Goal: Entertainment & Leisure: Consume media (video, audio)

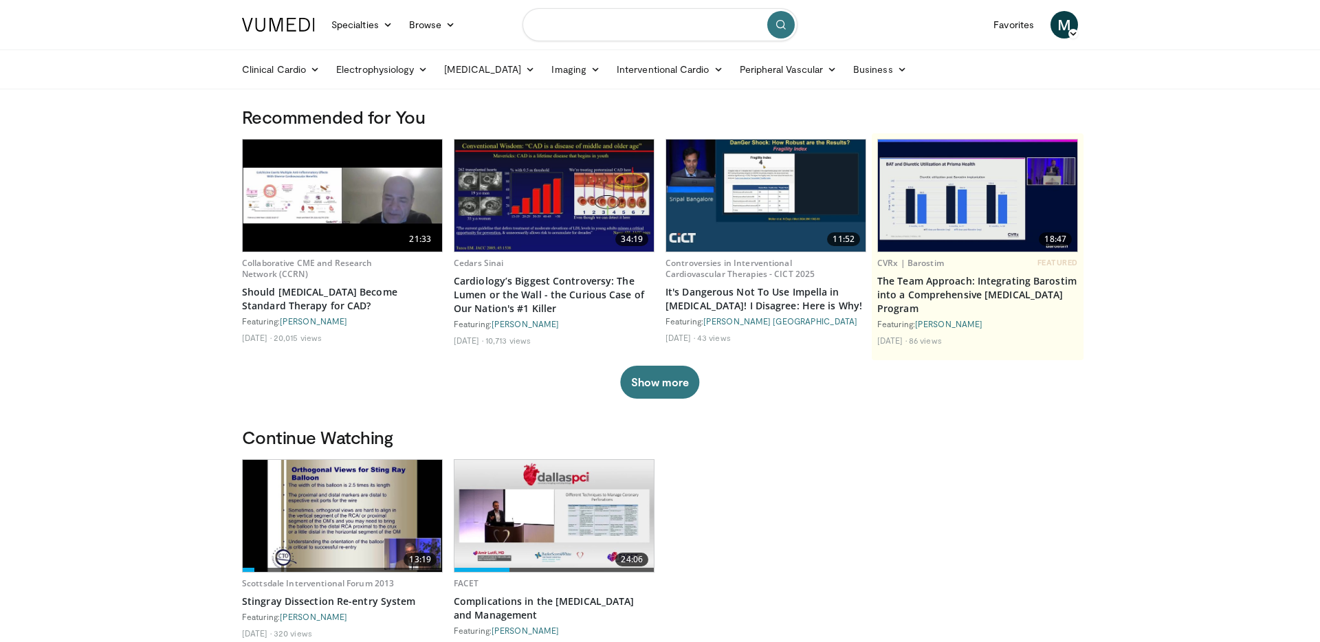
click at [573, 36] on input "Search topics, interventions" at bounding box center [660, 24] width 275 height 33
type input "********"
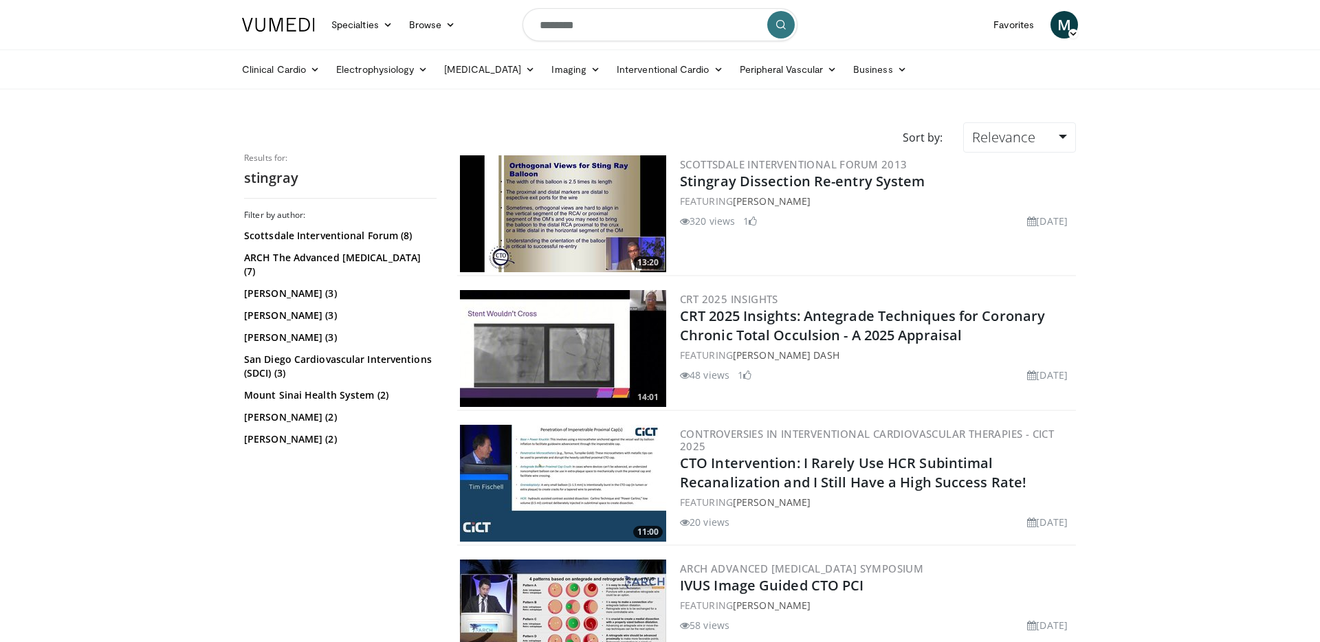
click at [509, 196] on img at bounding box center [563, 213] width 206 height 117
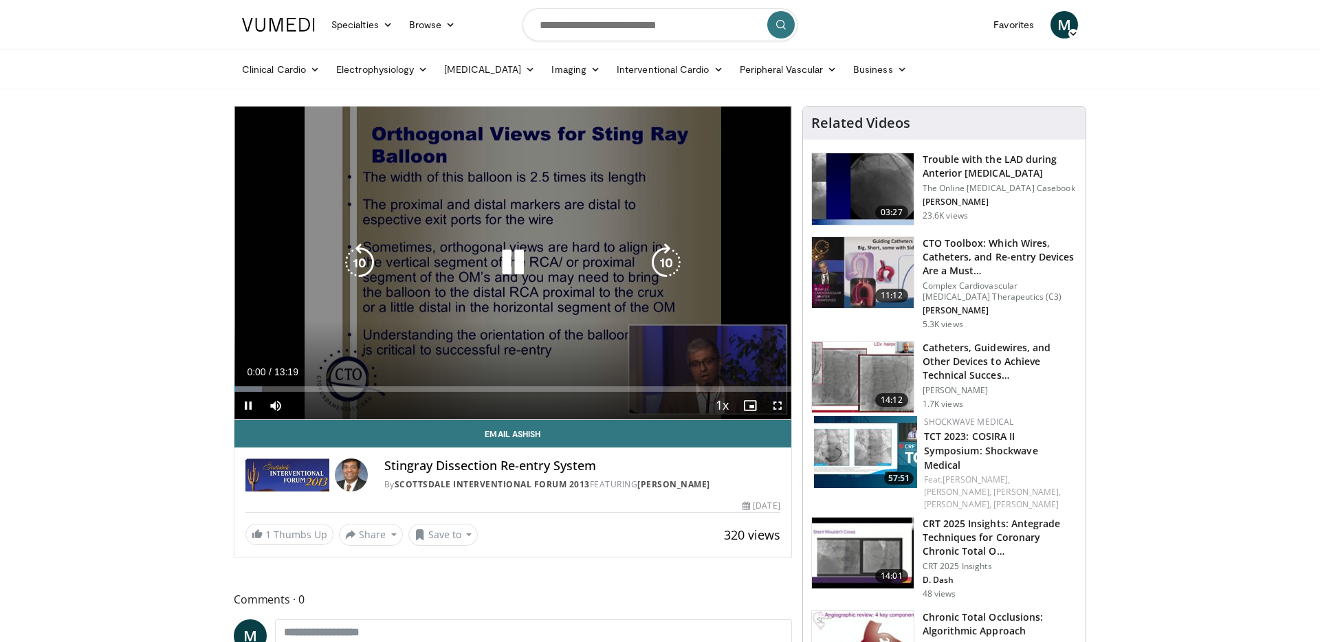
click at [512, 270] on icon "Video Player" at bounding box center [513, 262] width 39 height 39
click at [521, 266] on icon "Video Player" at bounding box center [513, 262] width 39 height 39
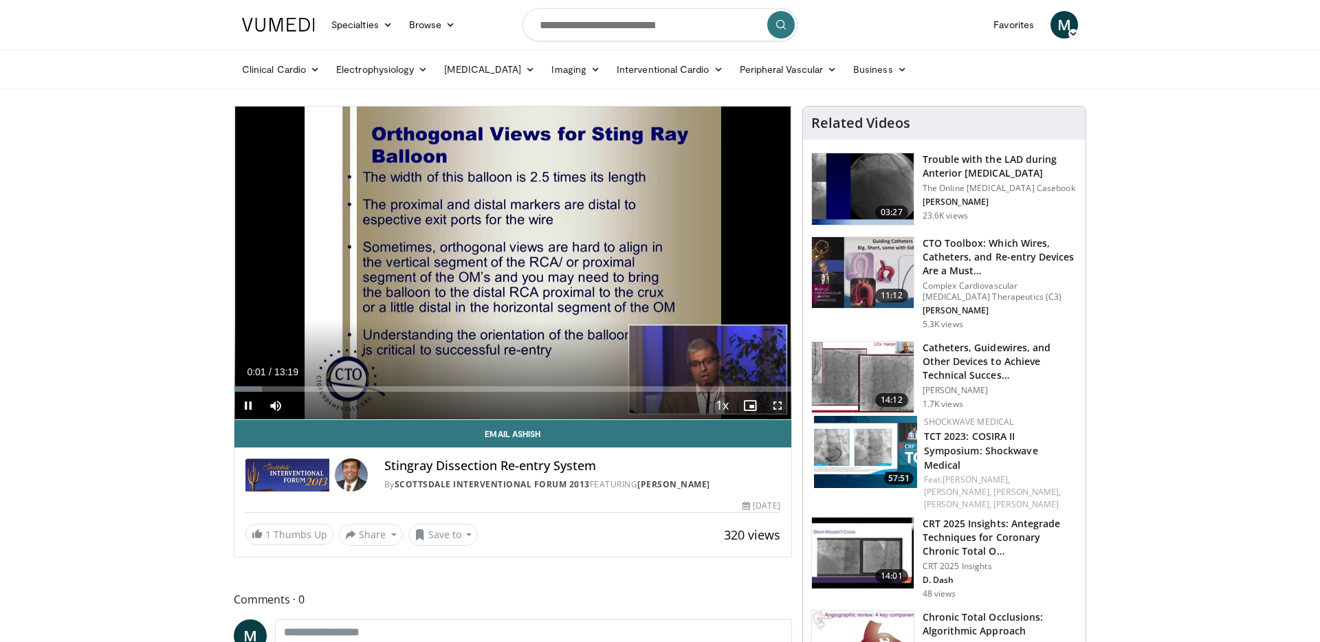
click at [773, 405] on span "Video Player" at bounding box center [778, 406] width 28 height 28
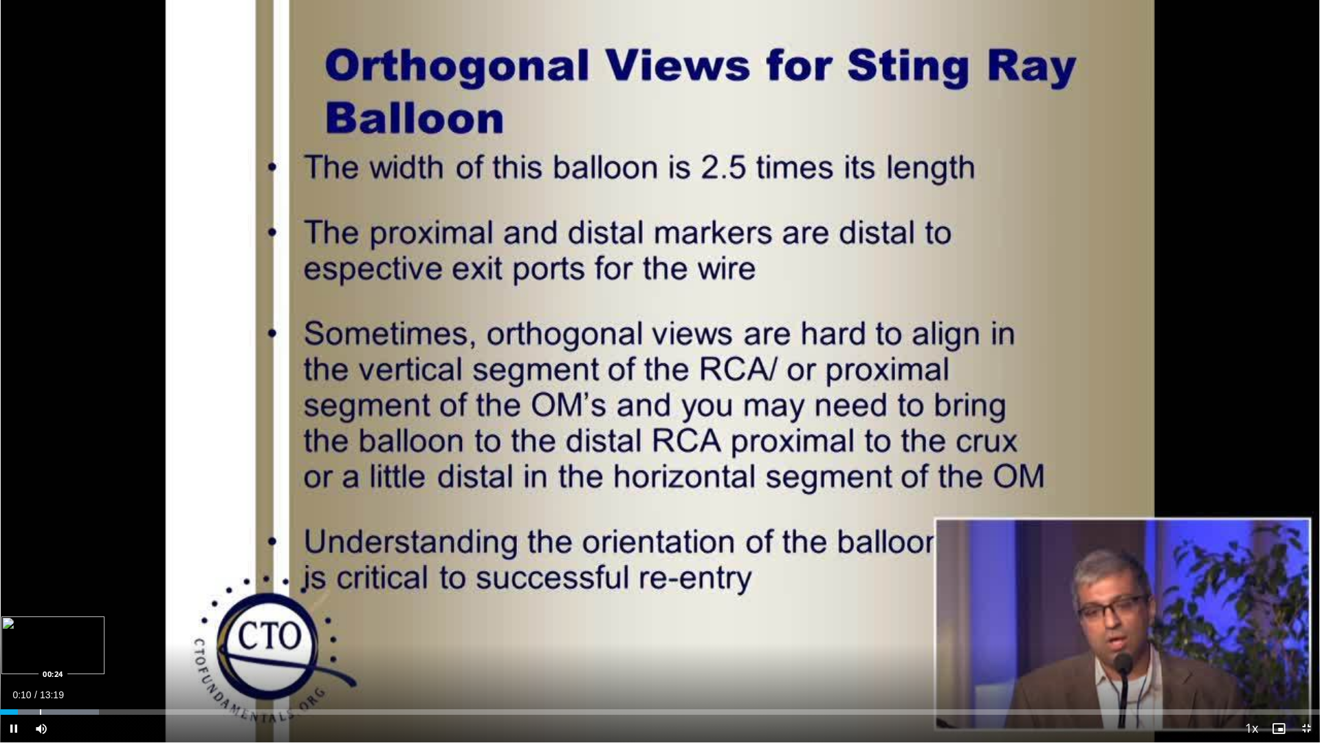
click at [40, 642] on div "Progress Bar" at bounding box center [40, 712] width 1 height 6
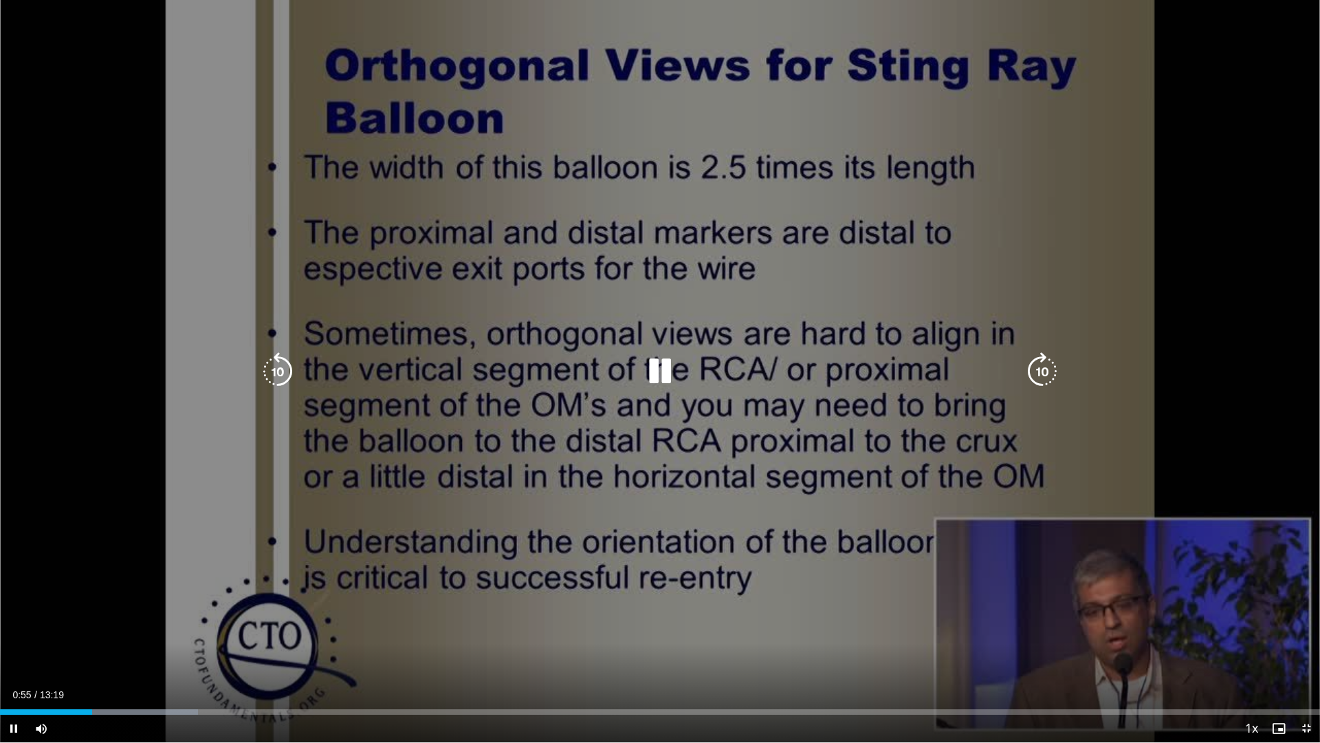
click at [666, 372] on icon "Video Player" at bounding box center [660, 371] width 39 height 39
click at [656, 367] on icon "Video Player" at bounding box center [660, 371] width 39 height 39
click at [660, 370] on icon "Video Player" at bounding box center [660, 371] width 39 height 39
click at [286, 376] on icon "Video Player" at bounding box center [278, 371] width 39 height 39
click at [280, 374] on icon "Video Player" at bounding box center [278, 371] width 39 height 39
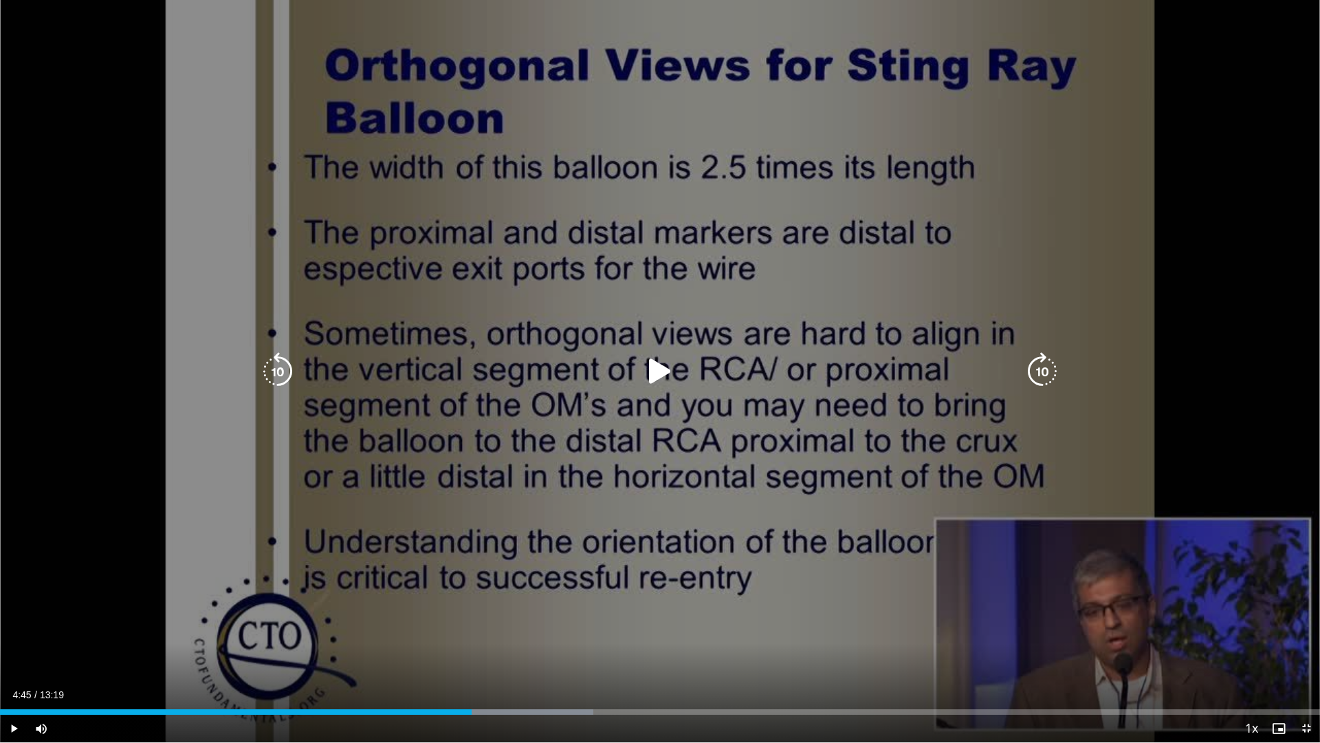
click at [674, 368] on icon "Video Player" at bounding box center [660, 371] width 39 height 39
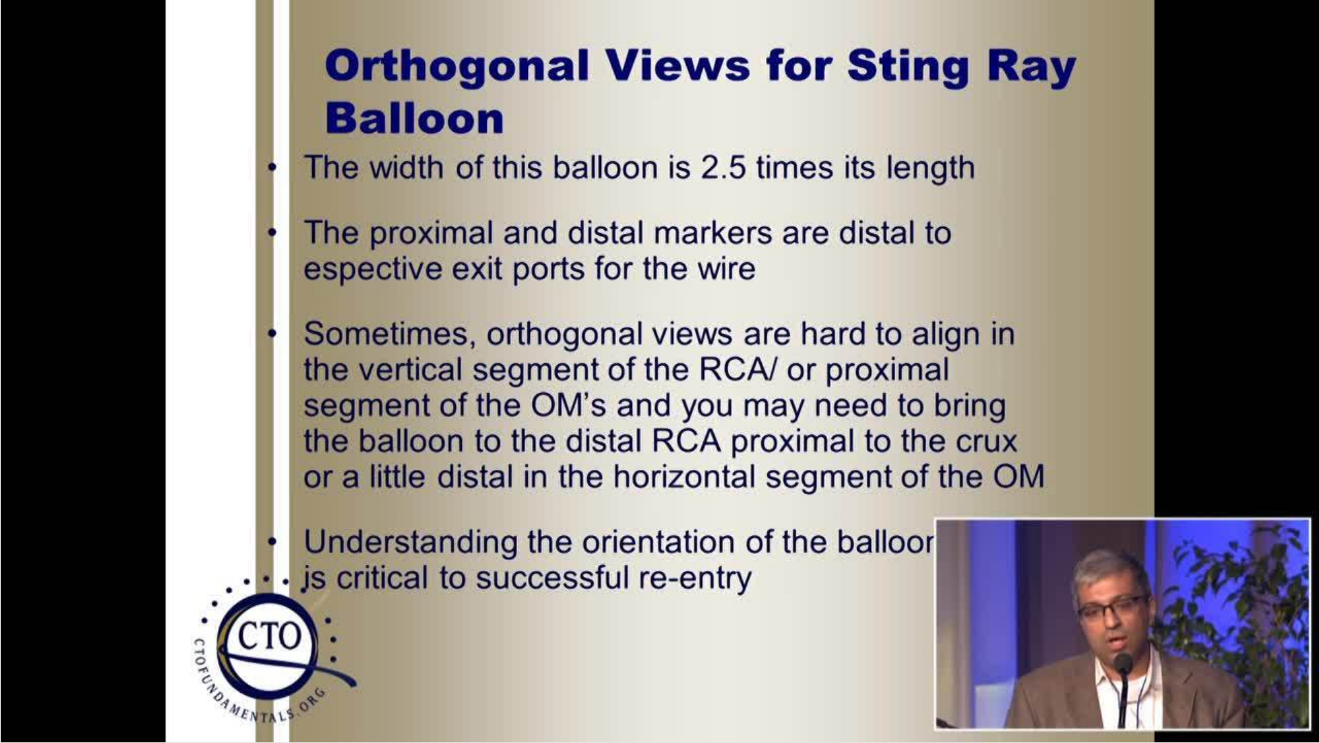
click at [1179, 370] on div "10 seconds Tap to unmute" at bounding box center [660, 371] width 1320 height 742
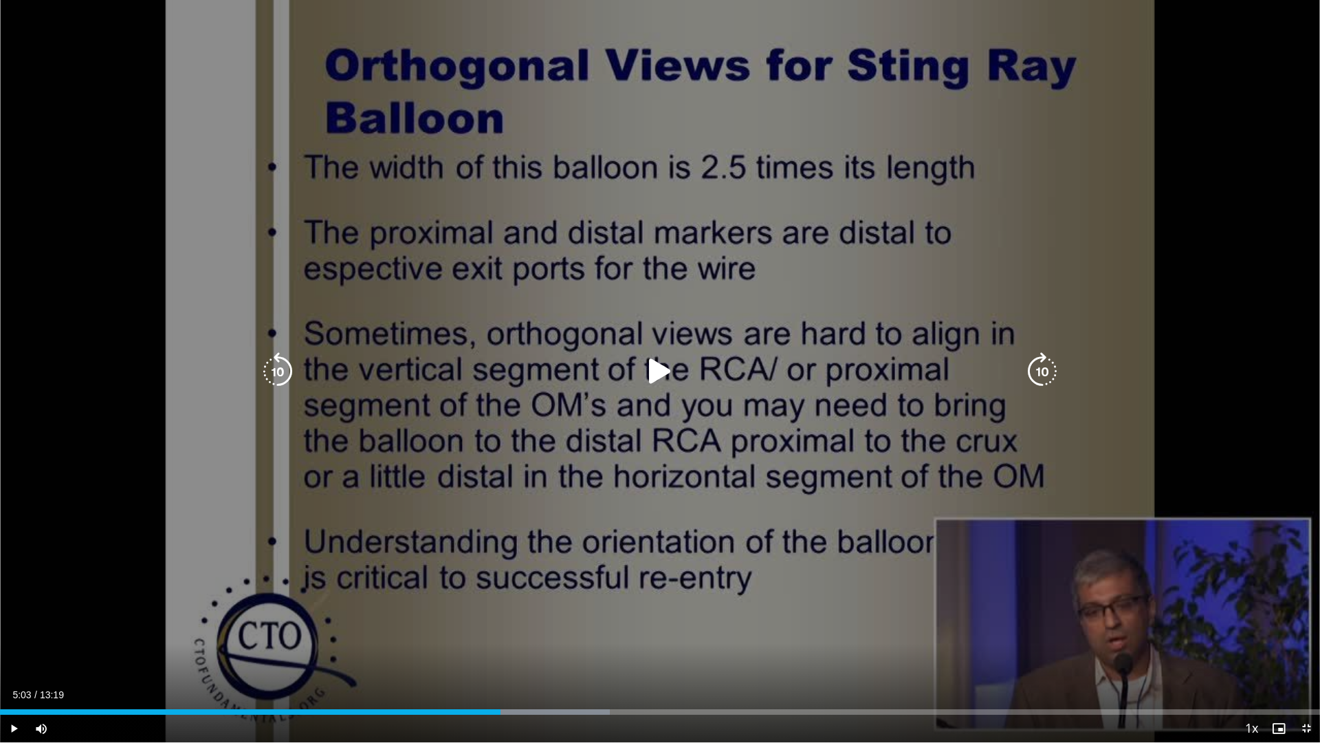
click at [974, 292] on div "10 seconds Tap to unmute" at bounding box center [660, 371] width 1320 height 742
click at [665, 366] on icon "Video Player" at bounding box center [660, 371] width 39 height 39
click at [659, 366] on icon "Video Player" at bounding box center [660, 371] width 39 height 39
click at [663, 373] on icon "Video Player" at bounding box center [660, 371] width 39 height 39
click at [664, 367] on icon "Video Player" at bounding box center [660, 371] width 39 height 39
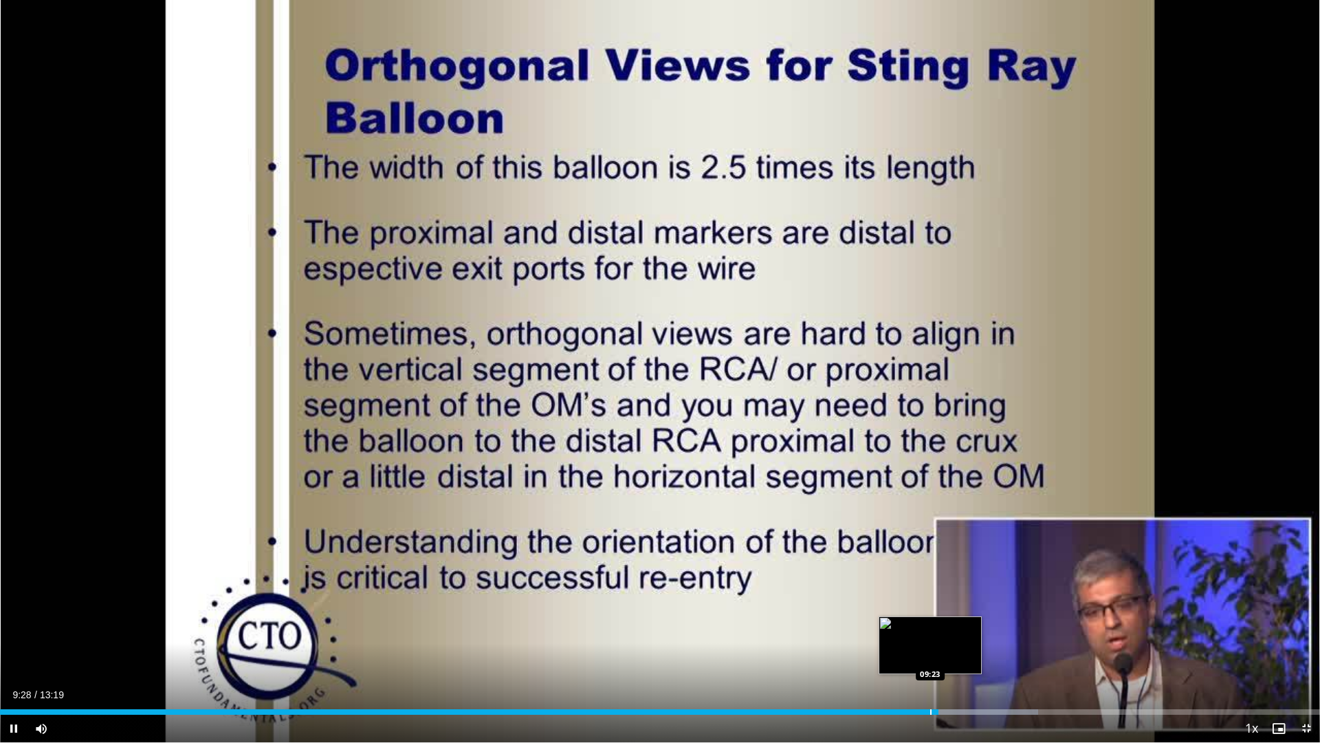
click at [930, 642] on div "Progress Bar" at bounding box center [930, 712] width 1 height 6
click at [921, 642] on div "Progress Bar" at bounding box center [921, 712] width 1 height 6
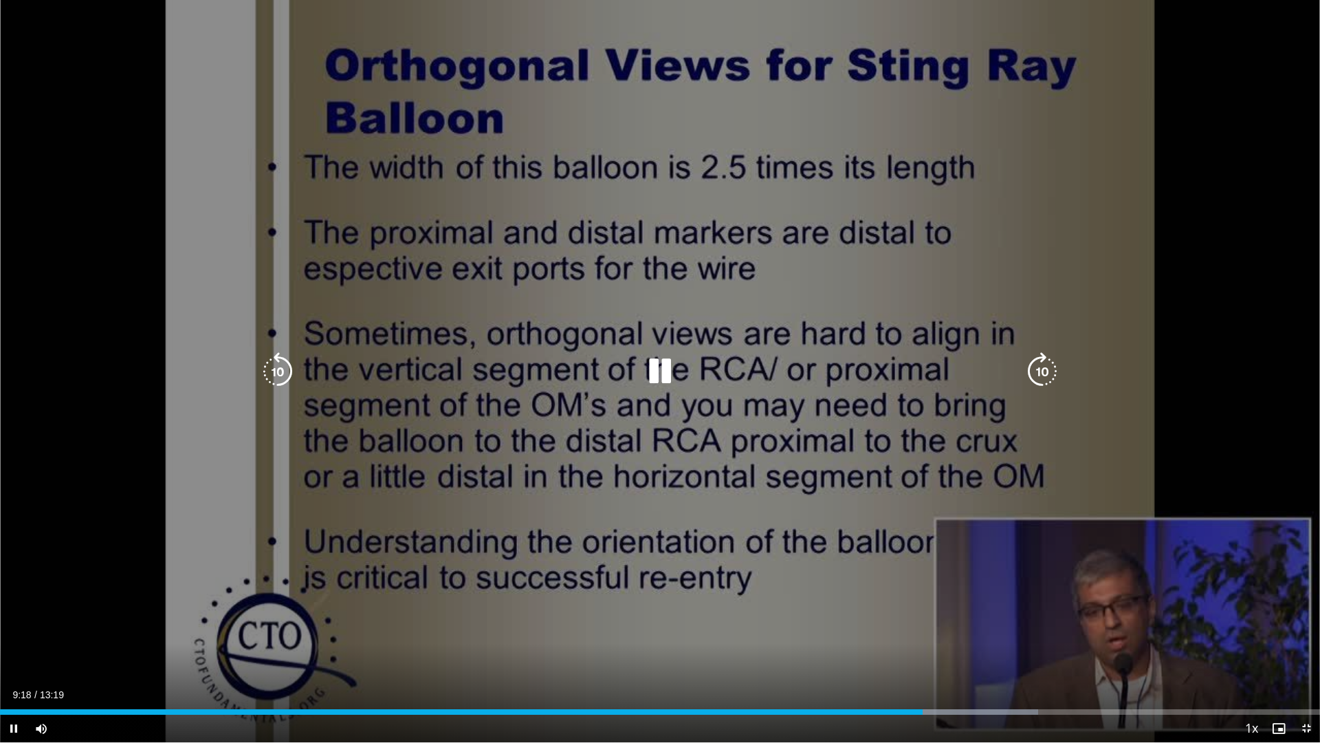
click at [744, 538] on div "10 seconds Tap to unmute" at bounding box center [660, 371] width 1320 height 742
click at [664, 372] on icon "Video Player" at bounding box center [660, 371] width 39 height 39
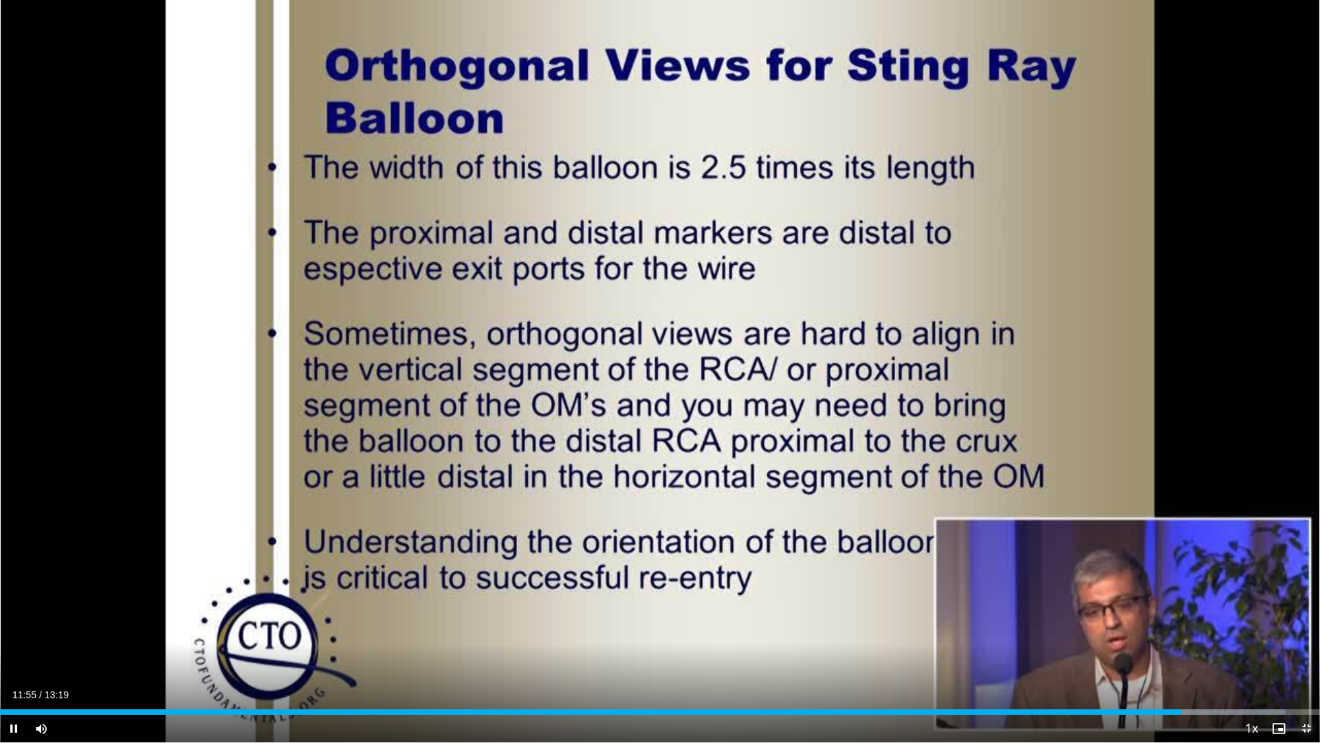
click at [1307, 642] on span "Video Player" at bounding box center [1307, 728] width 28 height 28
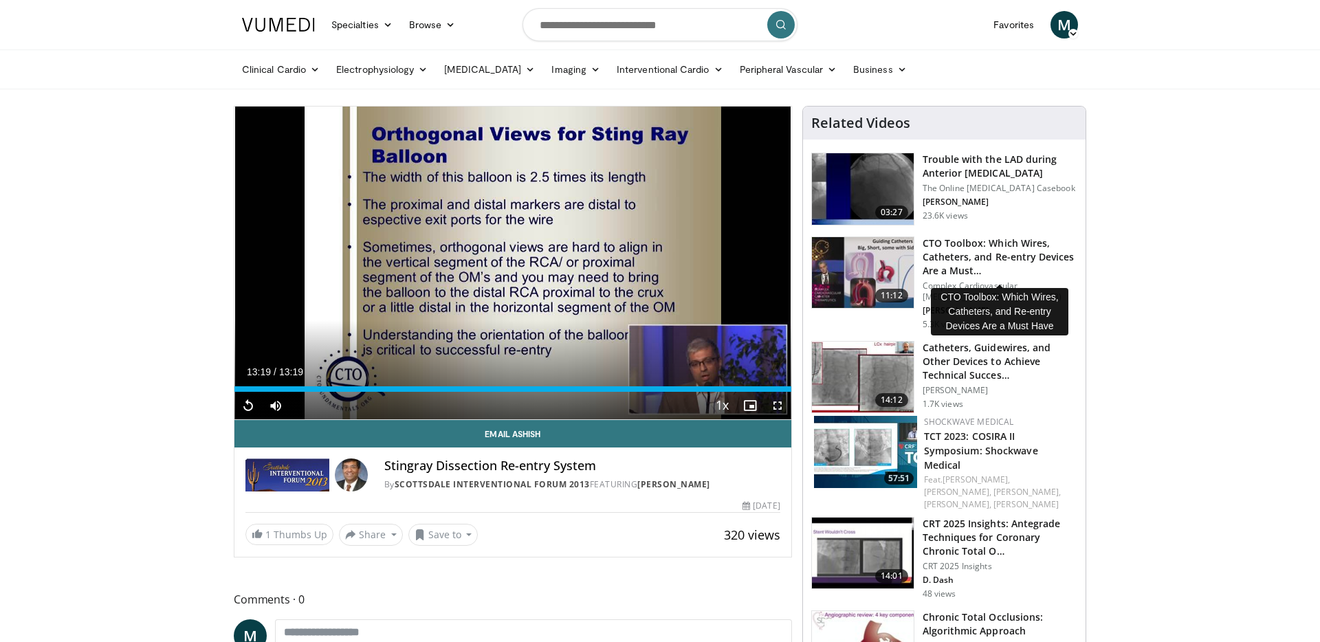
click at [945, 254] on h3 "CTO Toolbox: Which Wires, Catheters, and Re-entry Devices Are a Must…" at bounding box center [1000, 257] width 155 height 41
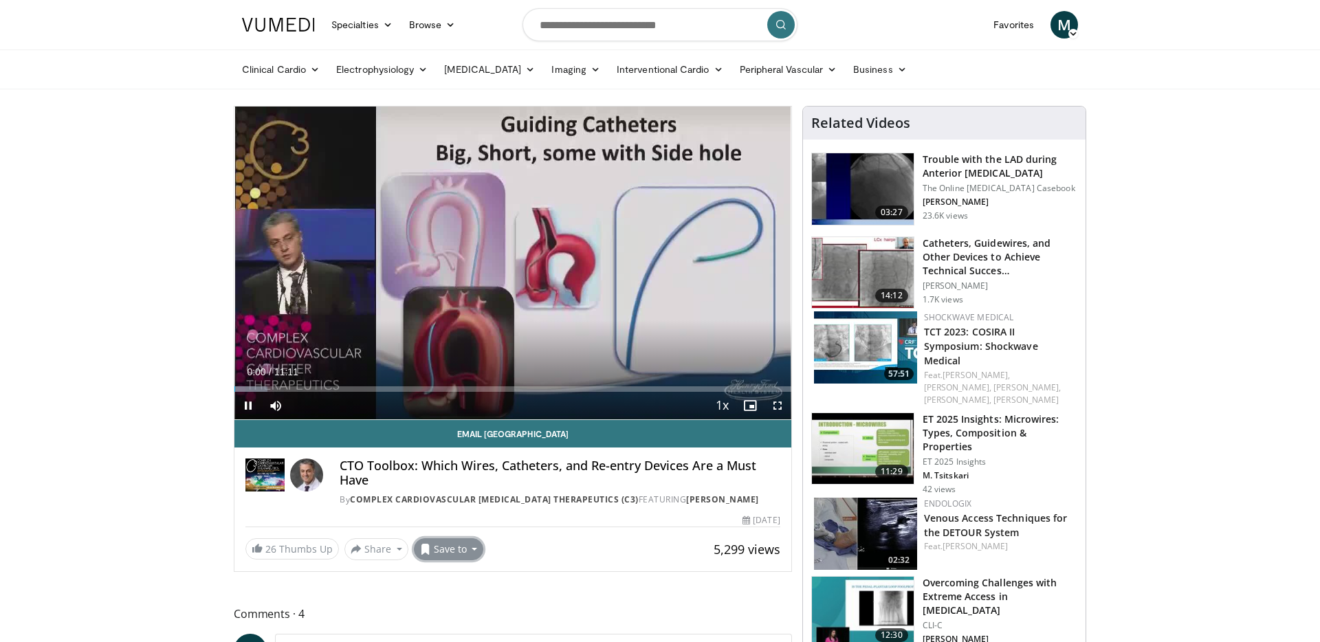
click at [435, 542] on button "Save to" at bounding box center [449, 549] width 70 height 22
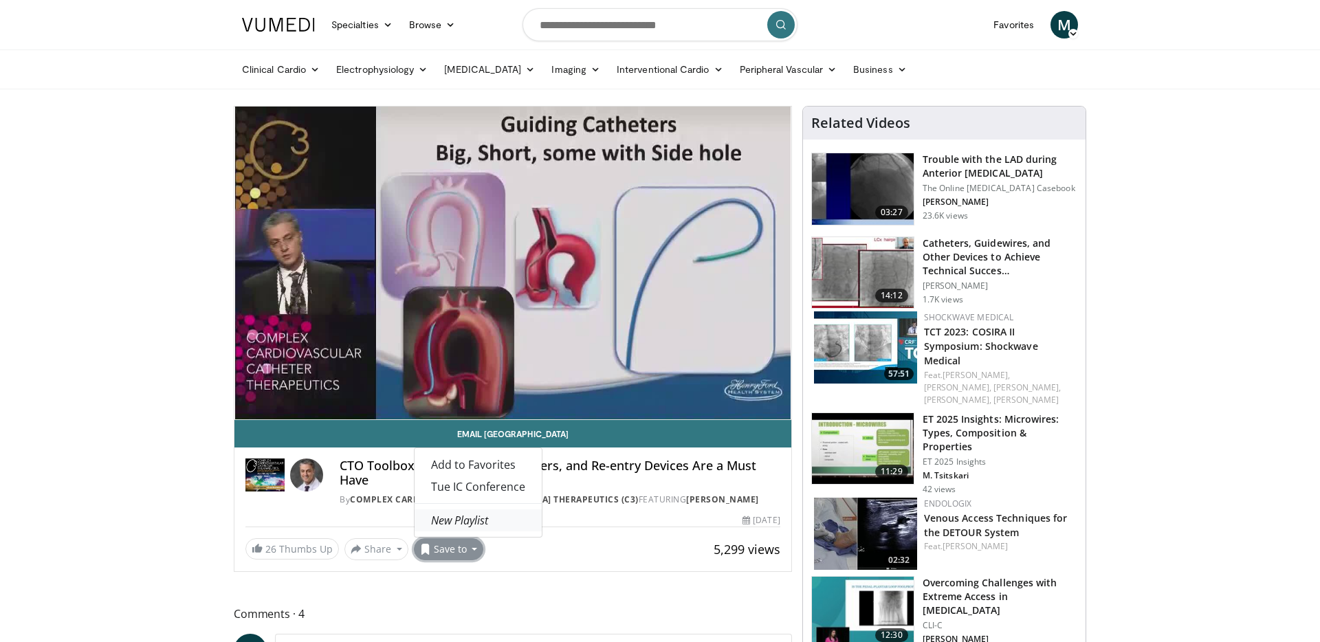
click at [462, 517] on em "New Playlist" at bounding box center [459, 520] width 57 height 15
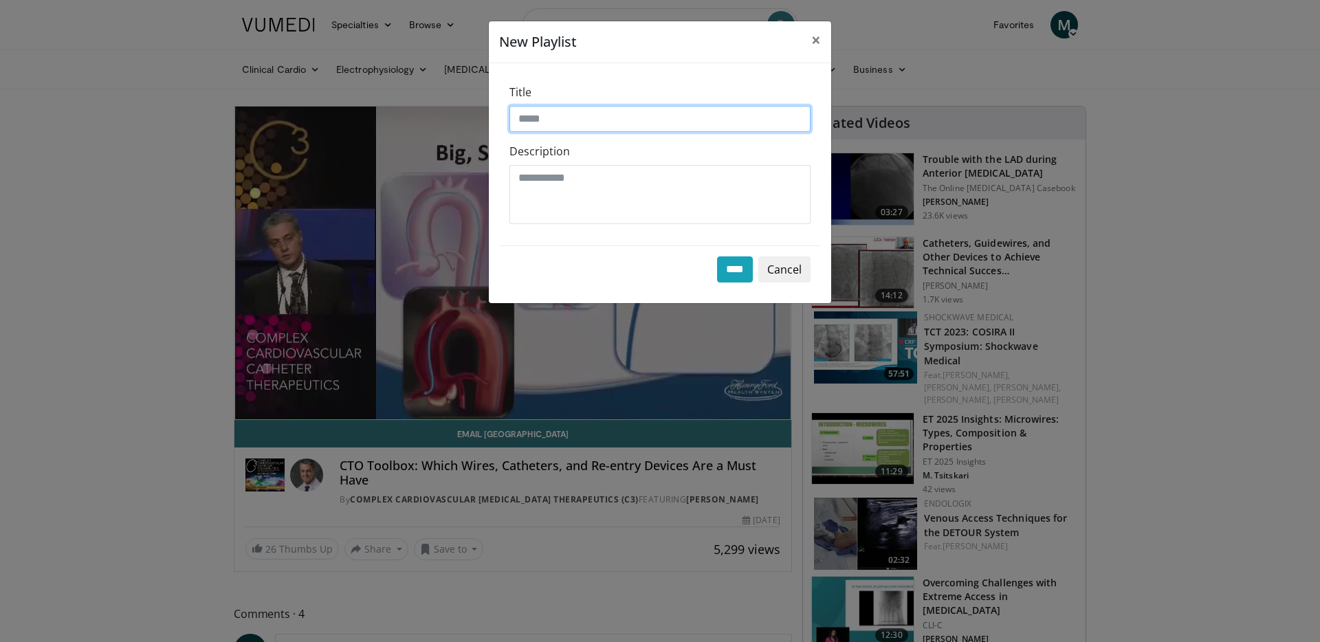
click at [595, 118] on input "Title" at bounding box center [659, 119] width 301 height 26
type input "***"
click at [724, 263] on input "****" at bounding box center [735, 269] width 36 height 26
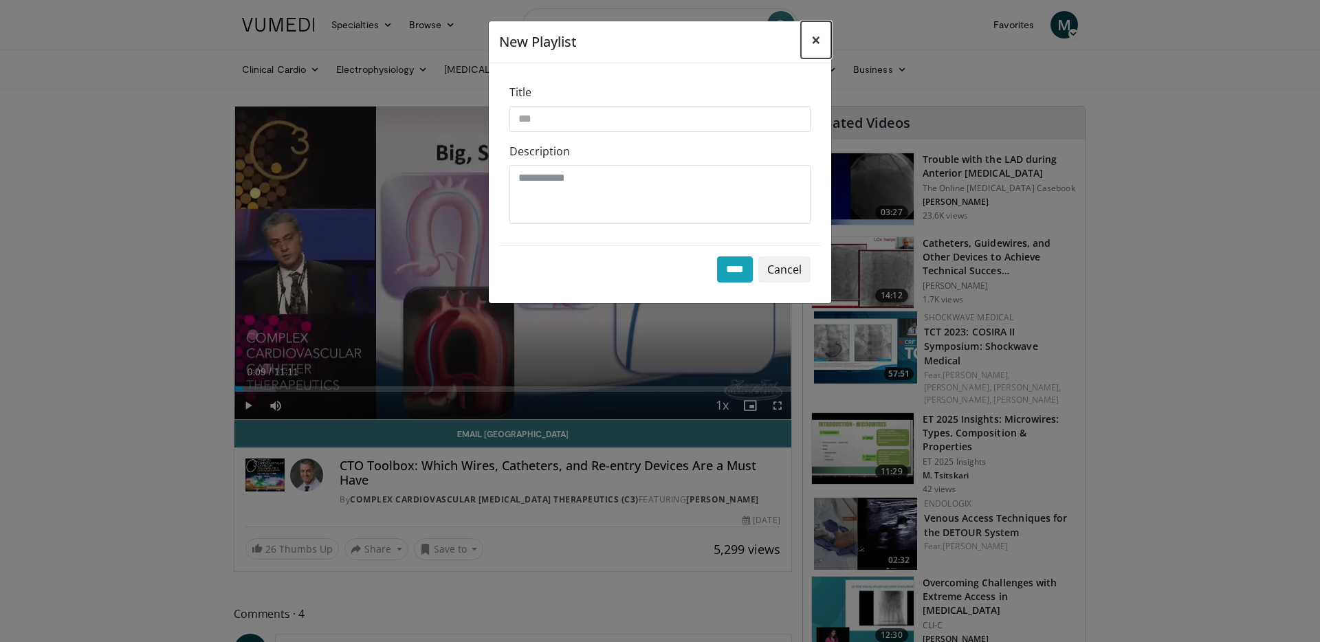
click at [818, 38] on span "×" at bounding box center [816, 39] width 10 height 23
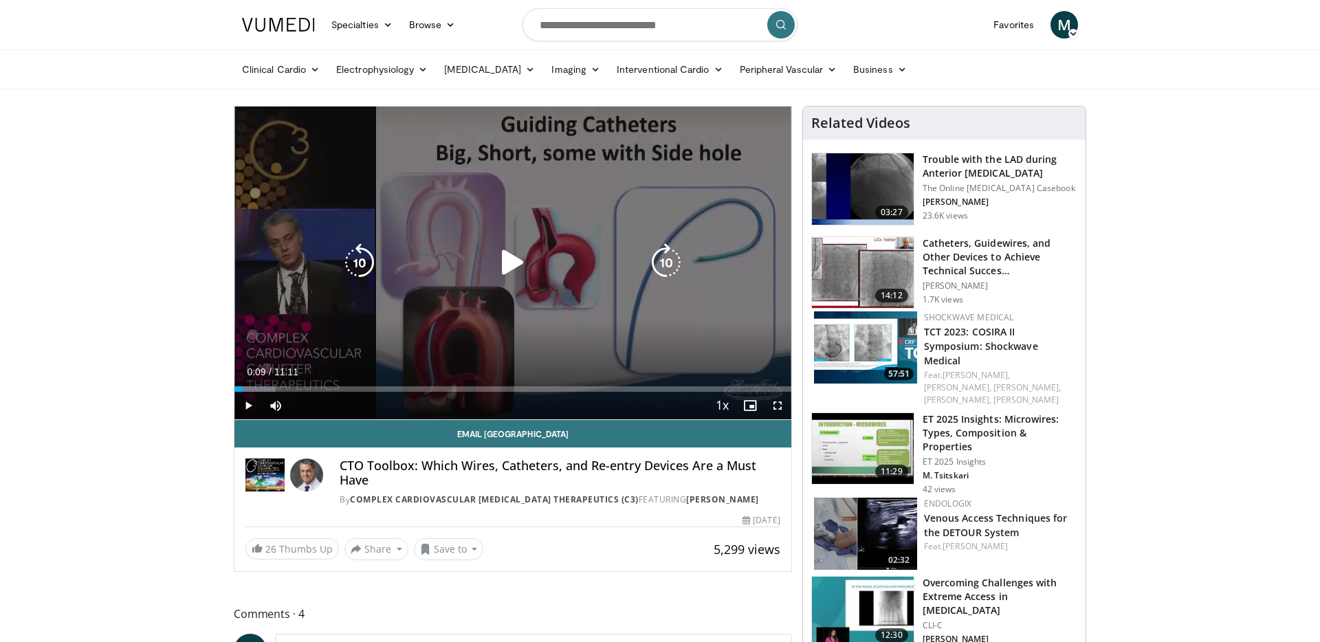
click at [512, 262] on icon "Video Player" at bounding box center [513, 262] width 39 height 39
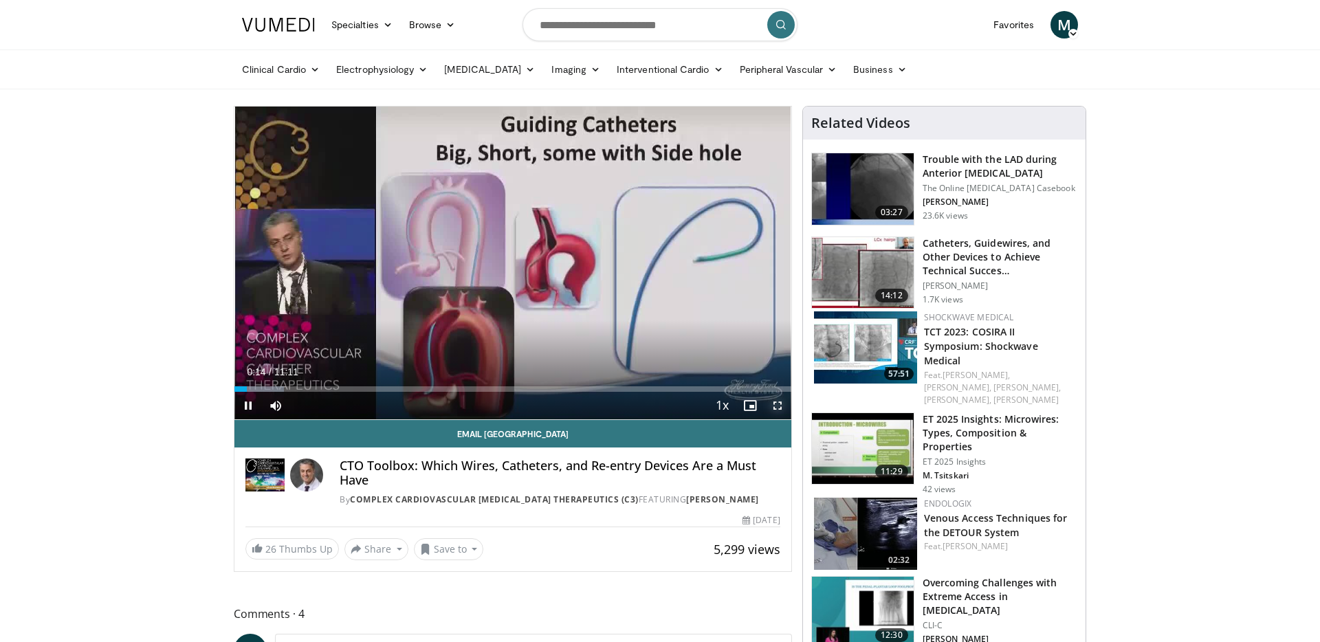
click at [775, 402] on span "Video Player" at bounding box center [778, 406] width 28 height 28
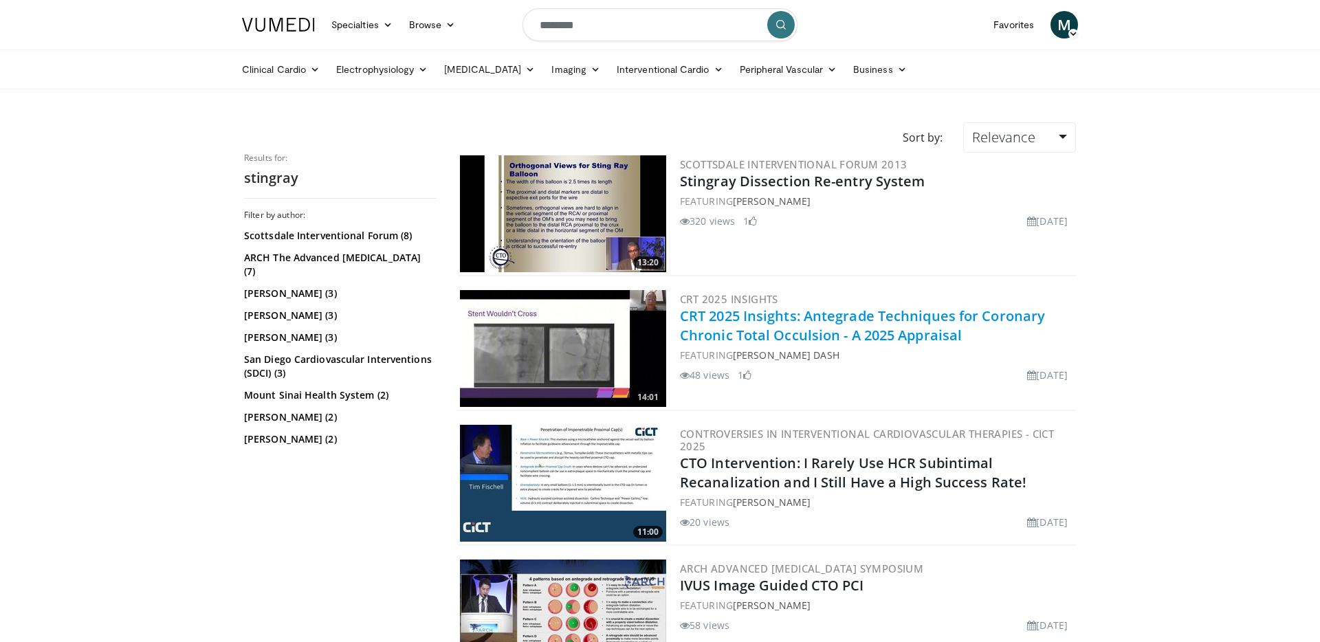
click at [845, 318] on link "CRT 2025 Insights: Antegrade Techniques for Coronary Chronic Total Occulsion - …" at bounding box center [862, 326] width 365 height 38
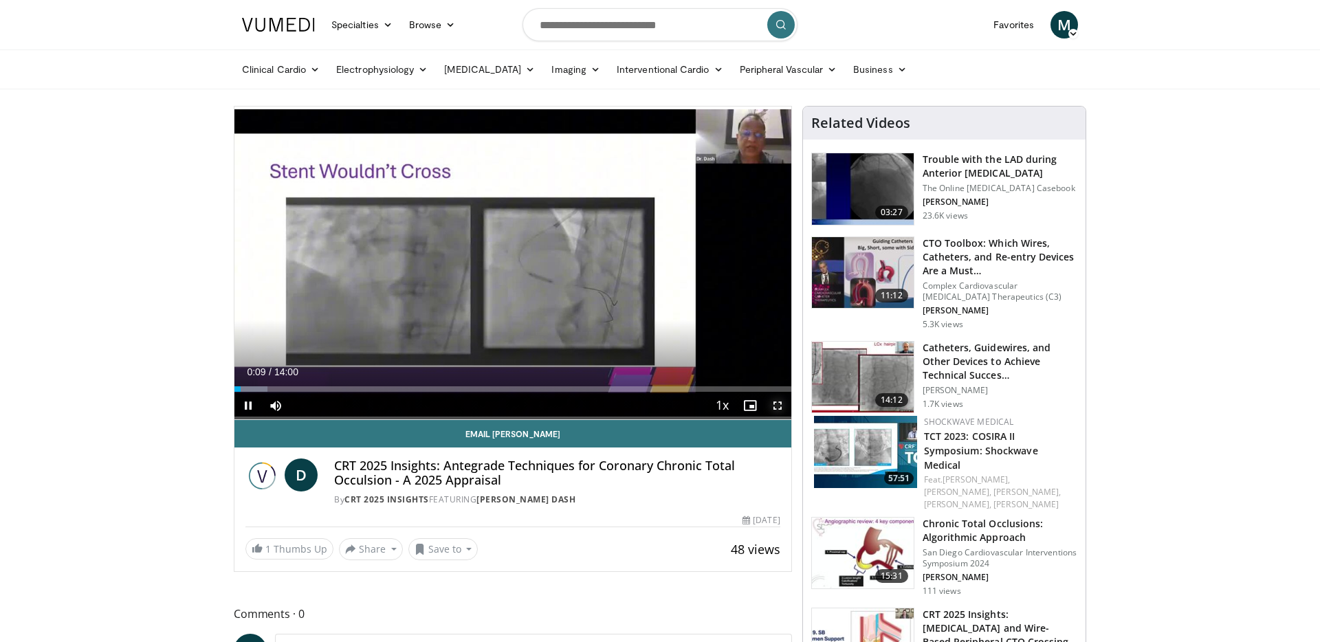
click at [778, 403] on span "Video Player" at bounding box center [778, 406] width 28 height 28
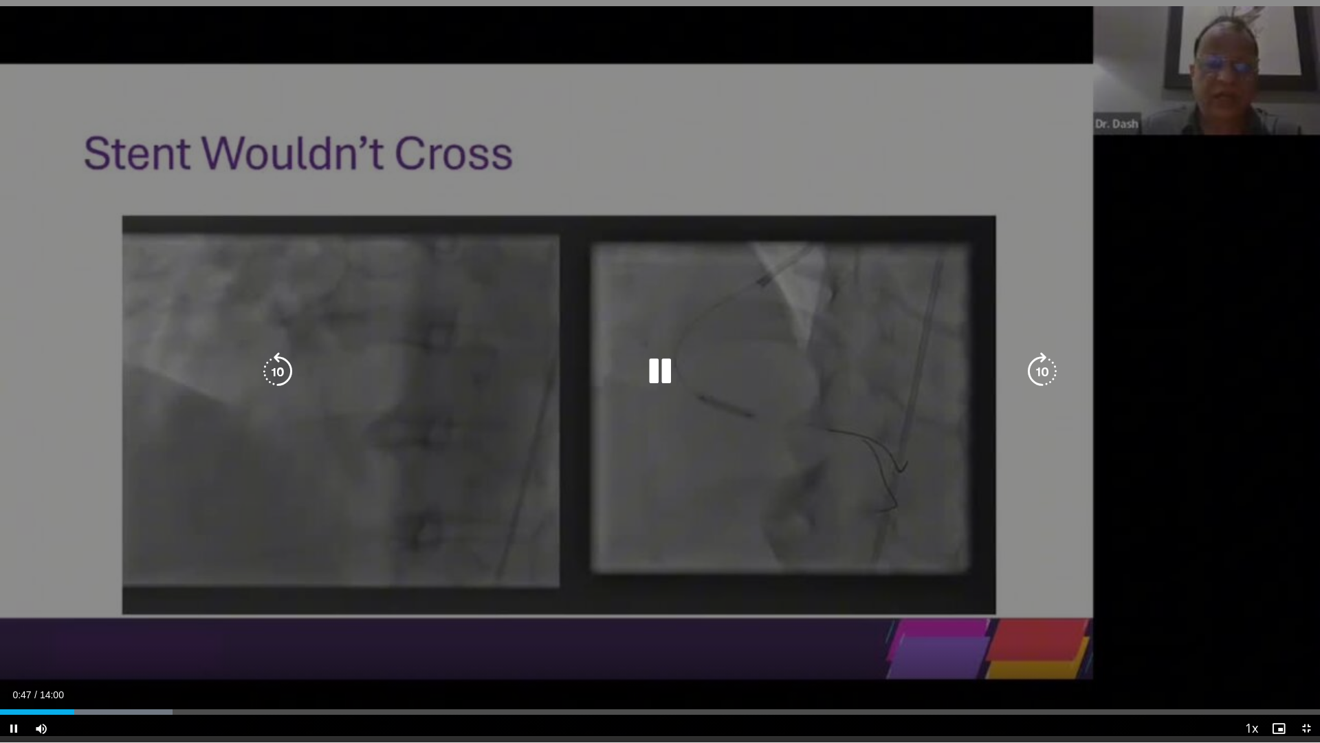
click at [427, 496] on div "10 seconds Tap to unmute" at bounding box center [660, 371] width 1320 height 742
click at [655, 371] on icon "Video Player" at bounding box center [660, 371] width 39 height 39
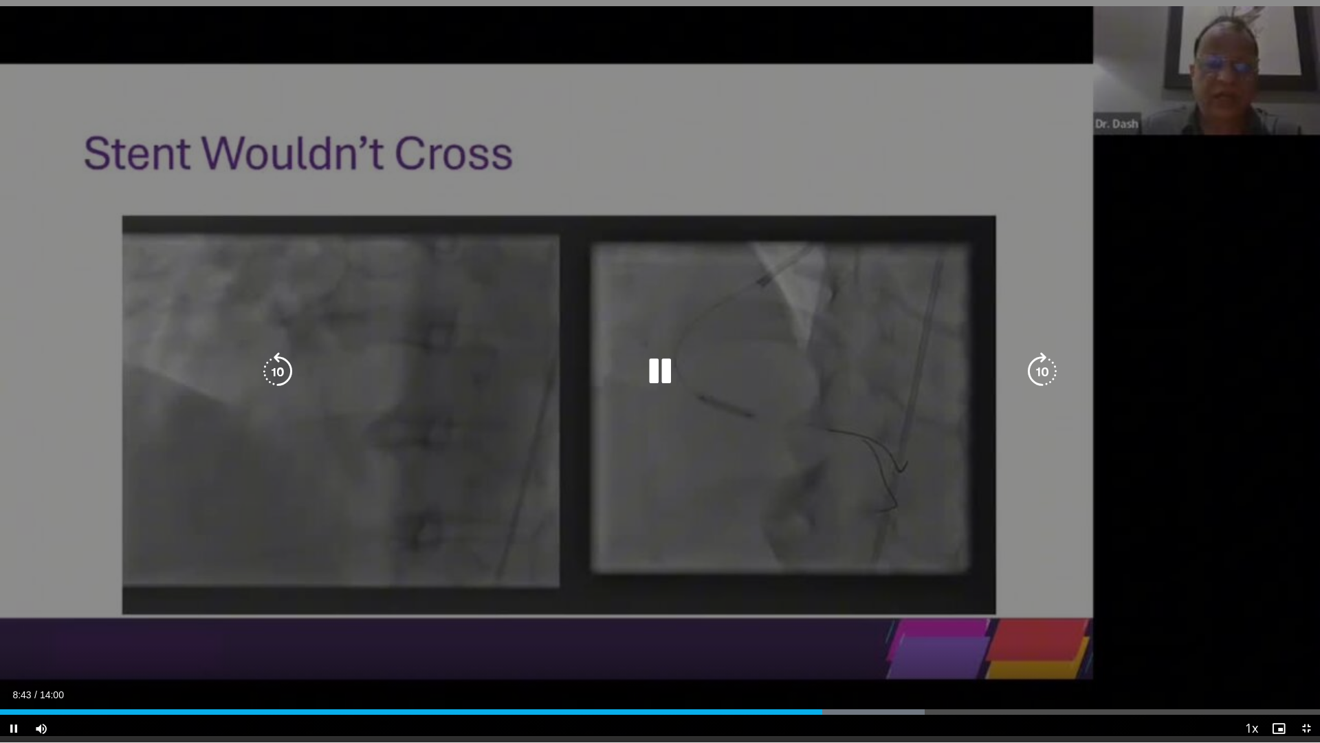
click at [823, 416] on div "10 seconds Tap to unmute" at bounding box center [660, 371] width 1320 height 742
click at [807, 426] on div "10 seconds Tap to unmute" at bounding box center [660, 371] width 1320 height 742
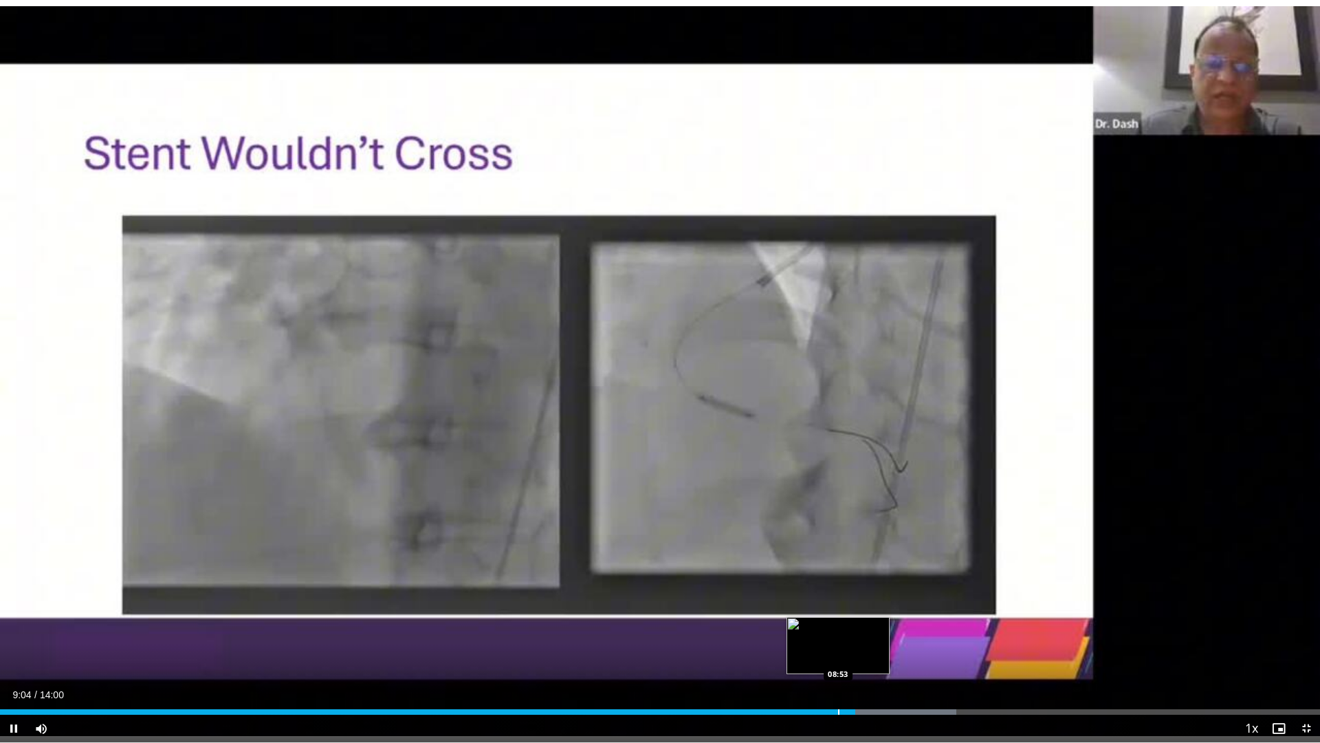
click at [838, 642] on div "Loaded : 72.43% 09:04 08:53" at bounding box center [660, 707] width 1320 height 13
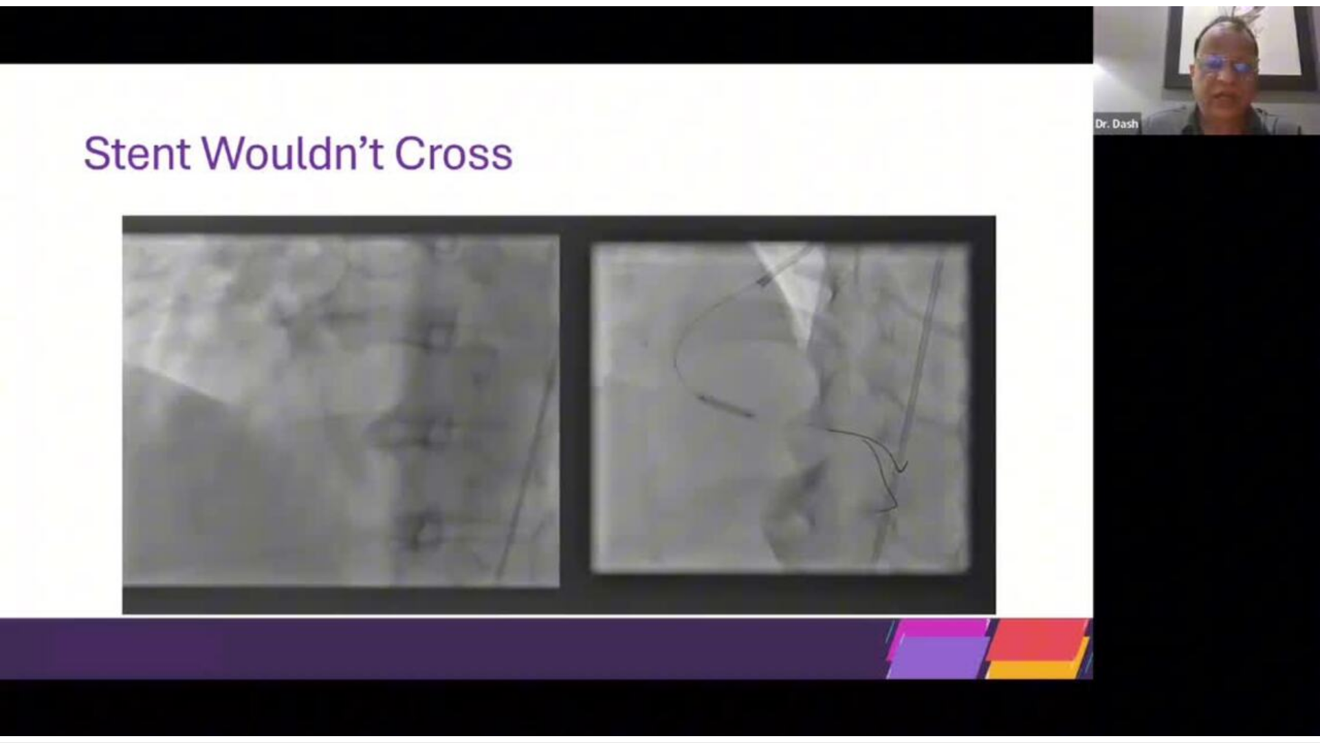
click at [784, 496] on div "10 seconds Tap to unmute" at bounding box center [660, 371] width 1320 height 742
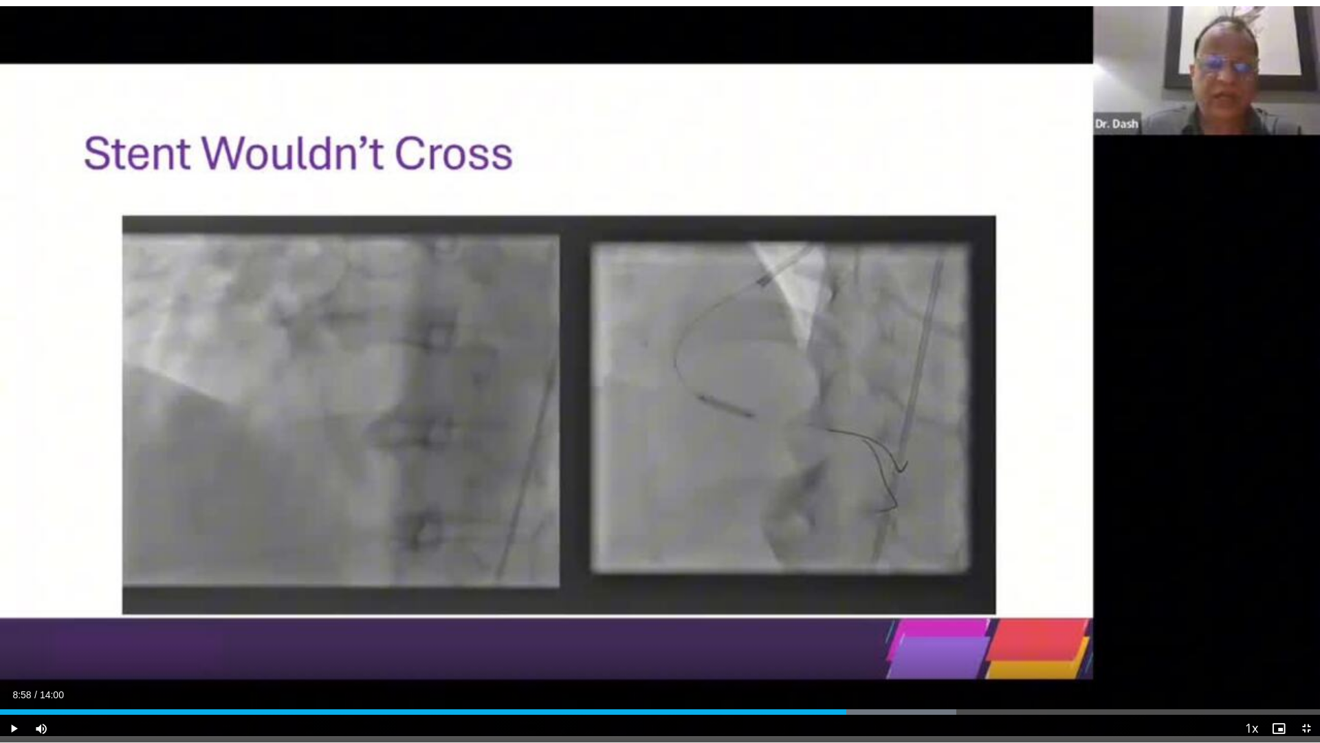
click at [784, 496] on div "10 seconds Tap to unmute" at bounding box center [660, 371] width 1320 height 742
click at [1125, 642] on div "Progress Bar" at bounding box center [1125, 712] width 1 height 6
click at [1129, 642] on div "Progress Bar" at bounding box center [1129, 712] width 1 height 6
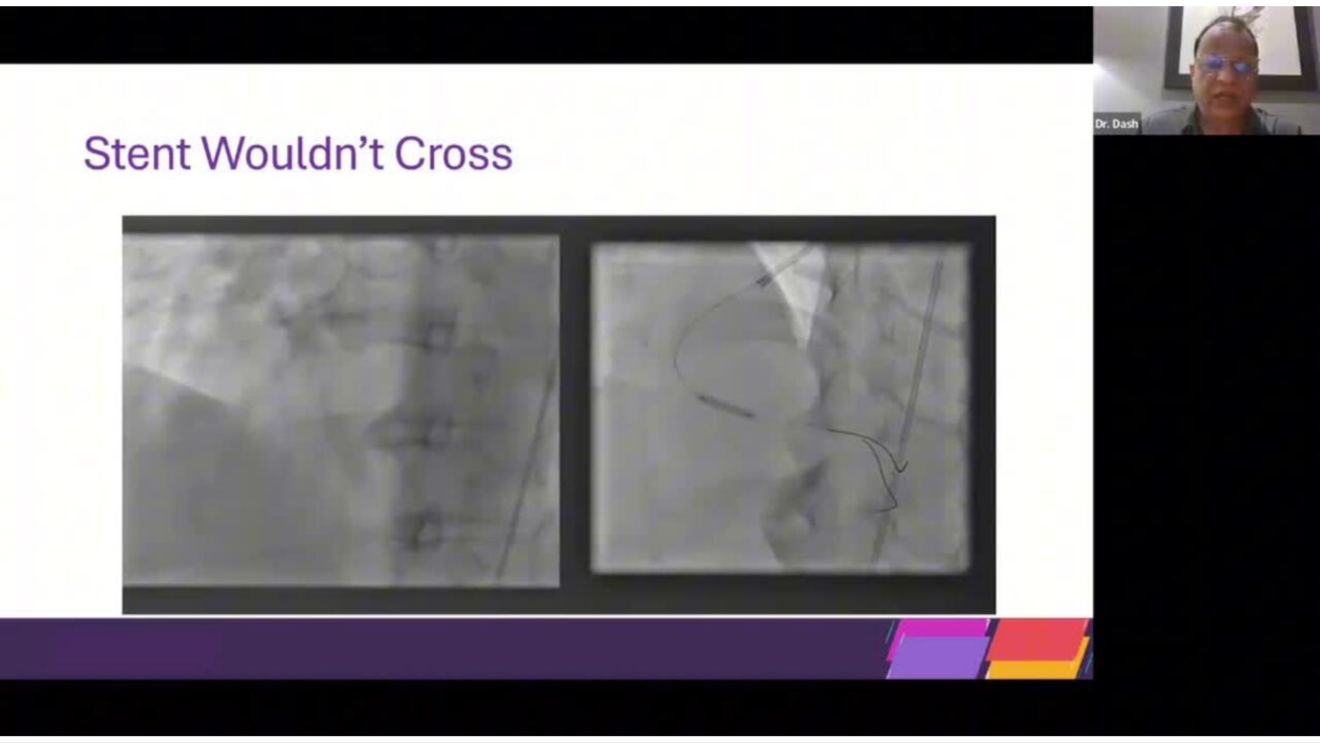
click at [1132, 642] on video-js "**********" at bounding box center [660, 371] width 1320 height 743
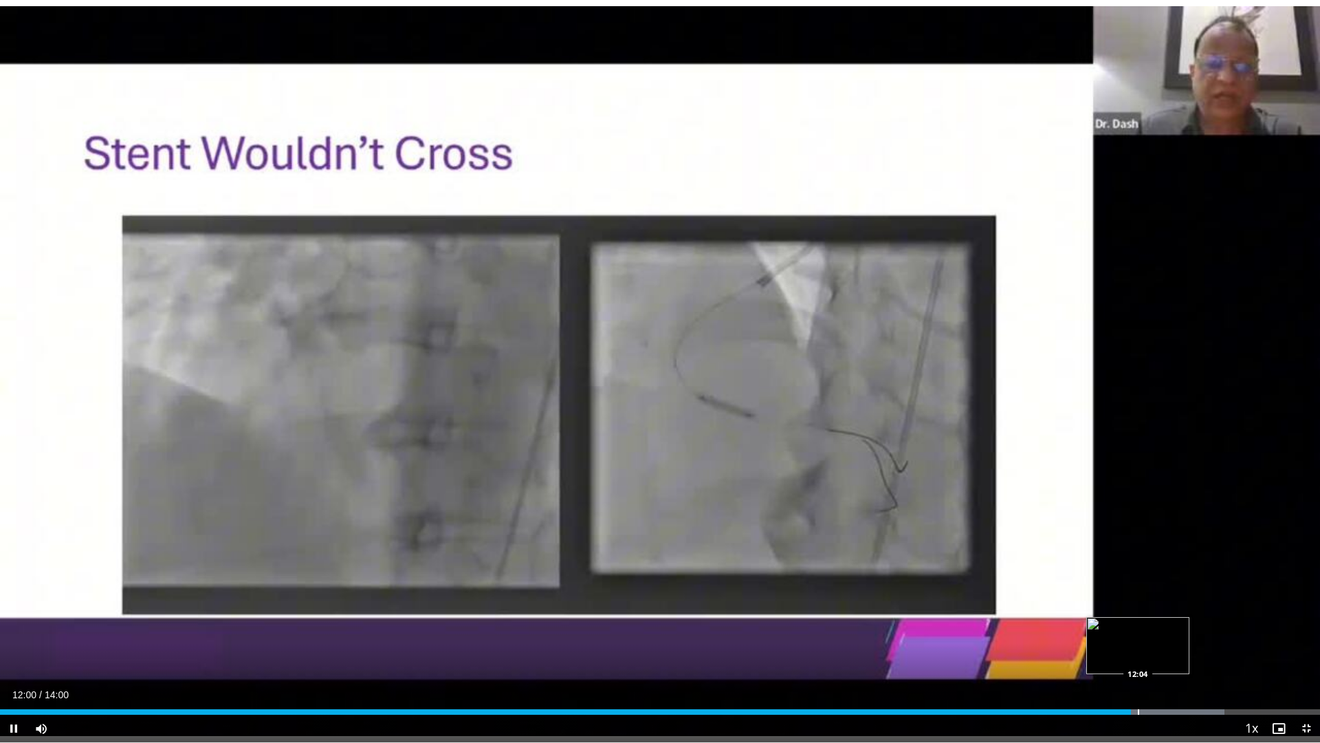
click at [1138, 642] on div "Progress Bar" at bounding box center [1138, 712] width 1 height 6
click at [1141, 642] on div "Progress Bar" at bounding box center [1141, 712] width 1 height 6
click at [1147, 642] on div "Progress Bar" at bounding box center [1147, 712] width 1 height 6
click at [1161, 642] on div "Progress Bar" at bounding box center [1161, 712] width 1 height 6
click at [1167, 642] on div "Progress Bar" at bounding box center [1167, 712] width 1 height 6
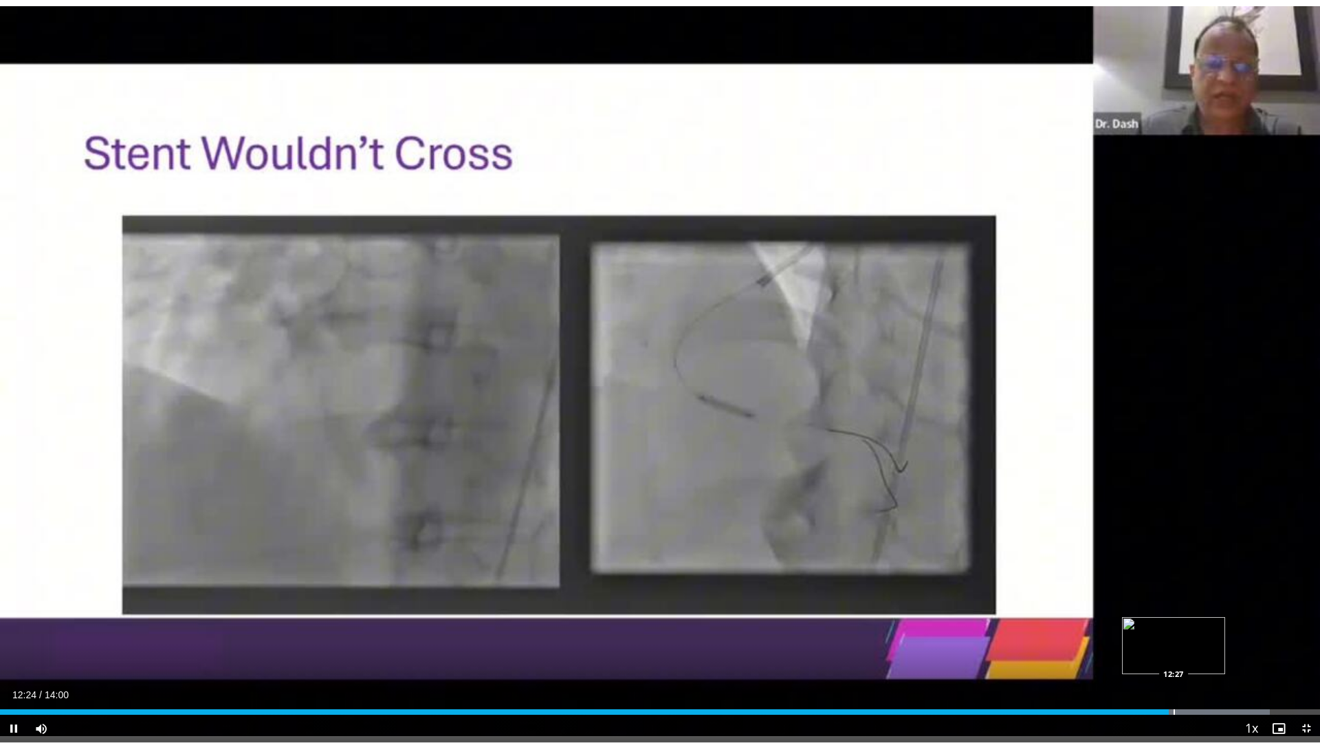
click at [1174, 642] on div "Progress Bar" at bounding box center [1174, 712] width 1 height 6
click at [1187, 642] on div "Loaded : 96.18% 12:28 12:36" at bounding box center [660, 707] width 1320 height 13
click at [1303, 642] on span "Video Player" at bounding box center [1307, 728] width 28 height 28
